Goal: Find contact information: Obtain details needed to contact an individual or organization

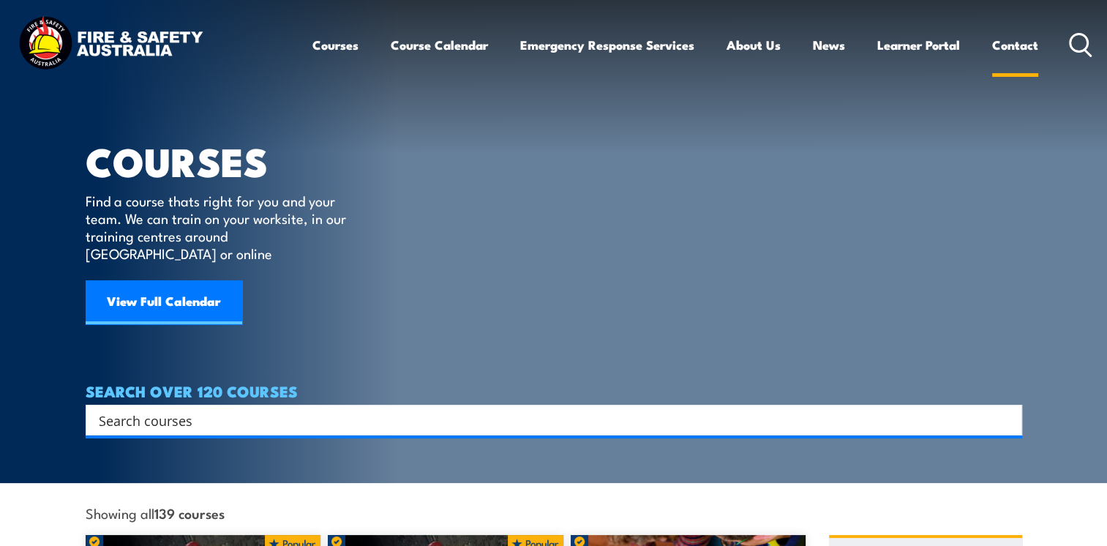
click at [999, 39] on link "Contact" at bounding box center [1015, 45] width 46 height 39
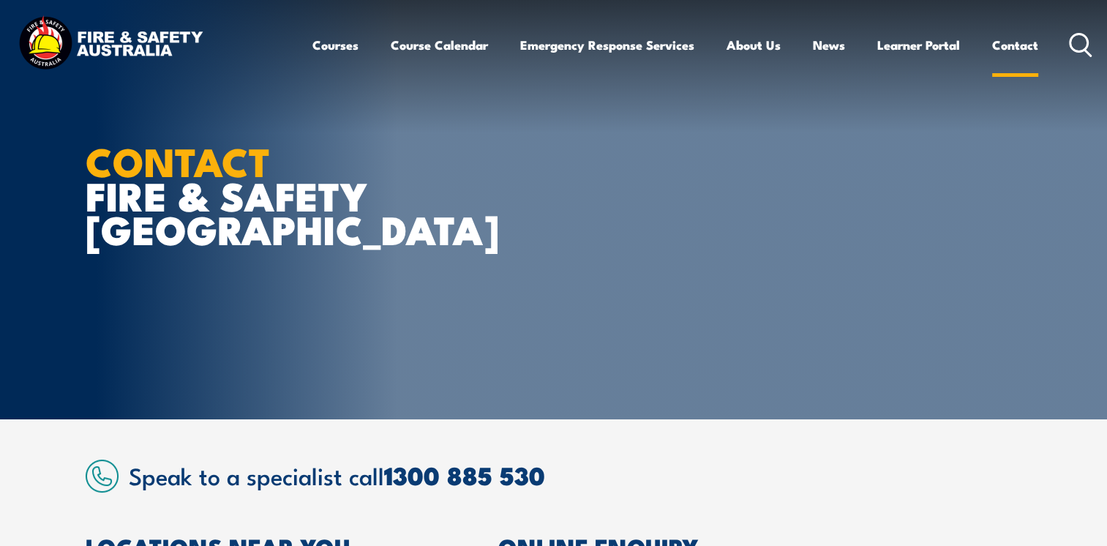
click at [1002, 51] on link "Contact" at bounding box center [1015, 45] width 46 height 39
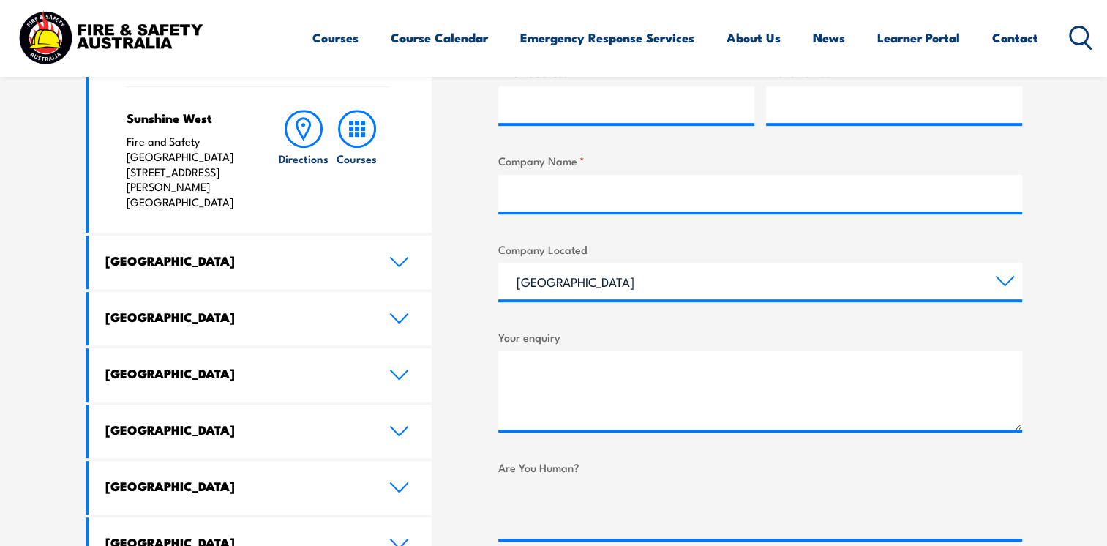
scroll to position [731, 0]
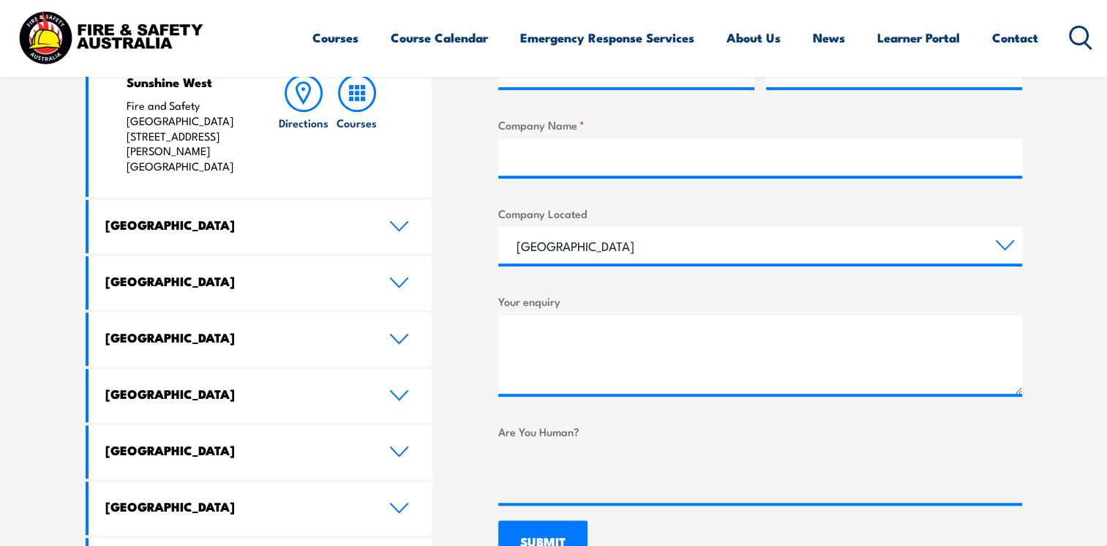
click at [400, 276] on icon at bounding box center [399, 282] width 20 height 12
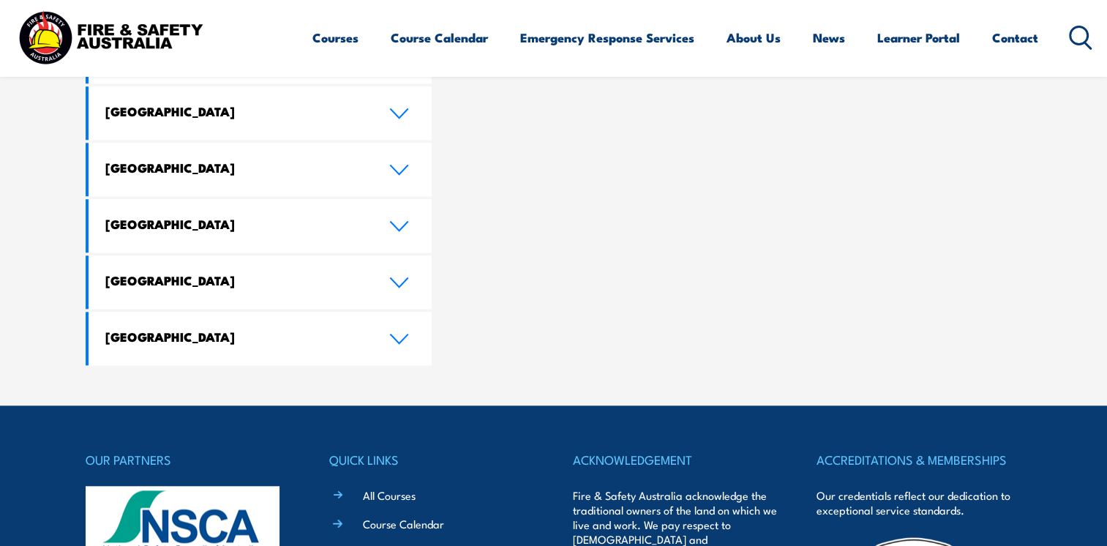
scroll to position [1275, 0]
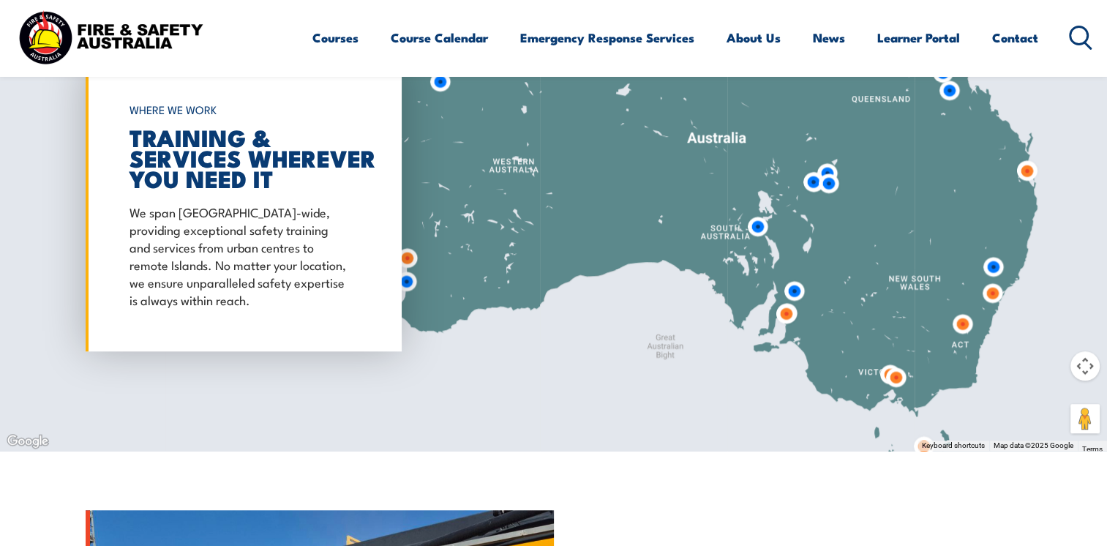
scroll to position [1170, 0]
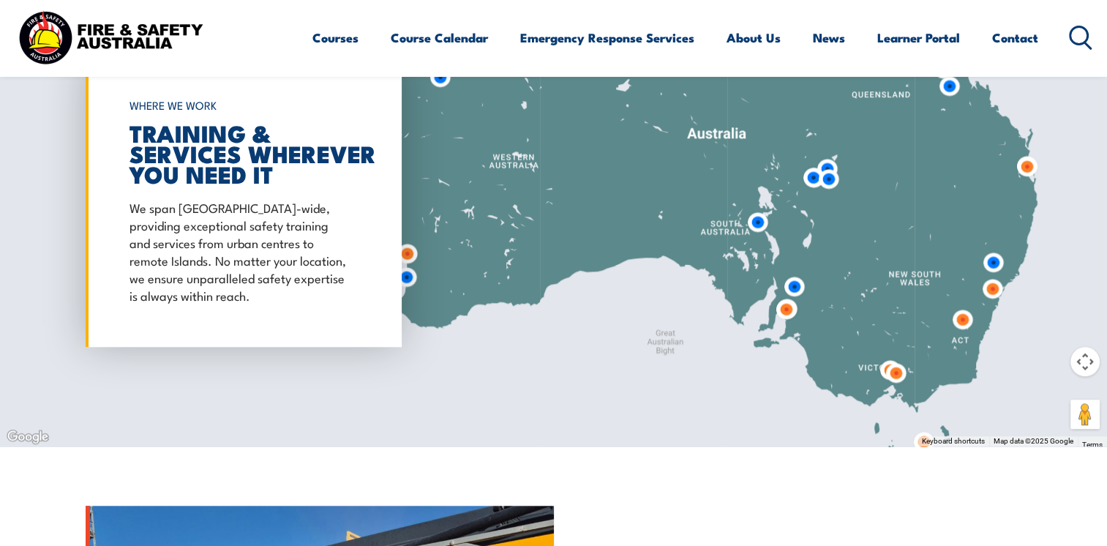
click at [1028, 168] on img at bounding box center [1026, 166] width 27 height 27
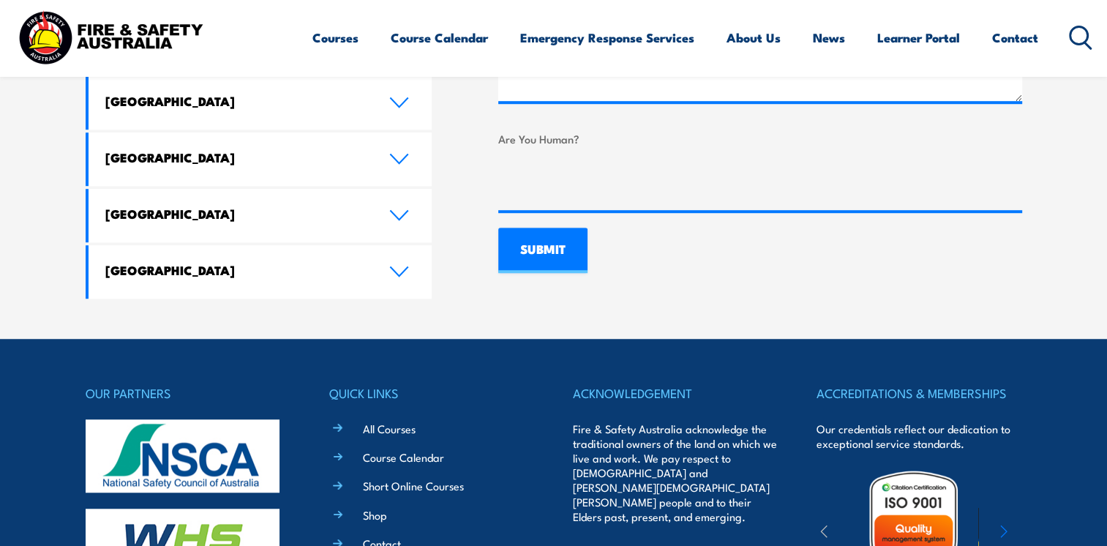
scroll to position [1257, 0]
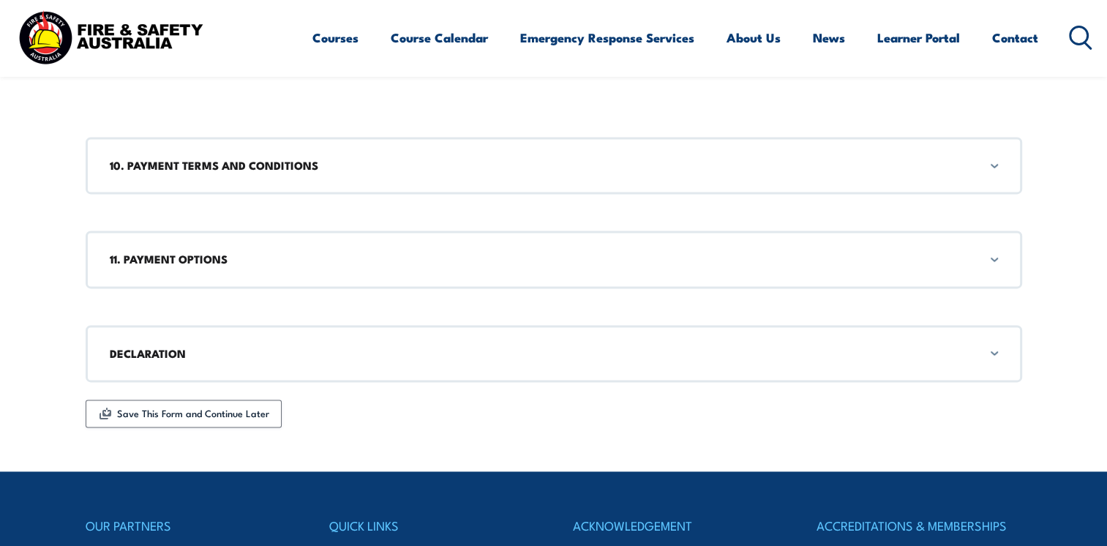
scroll to position [1755, 0]
